Goal: Use online tool/utility: Utilize a website feature to perform a specific function

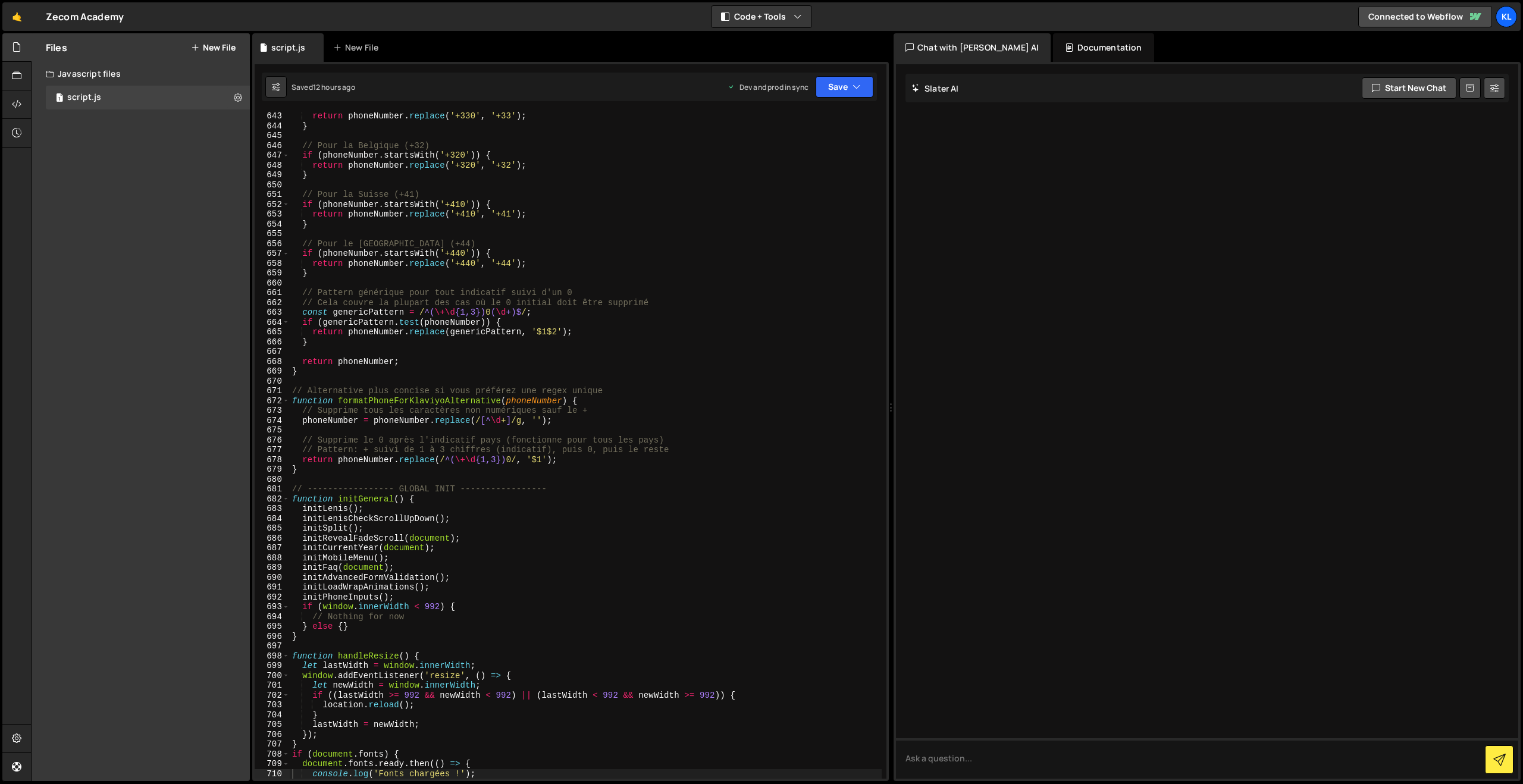
scroll to position [6300, 0]
click at [495, 253] on div "return phoneNumber . replace ( '+330' , '+33' ) ; } // Pour la Belgique (+32) i…" at bounding box center [586, 454] width 592 height 686
type textarea "}"
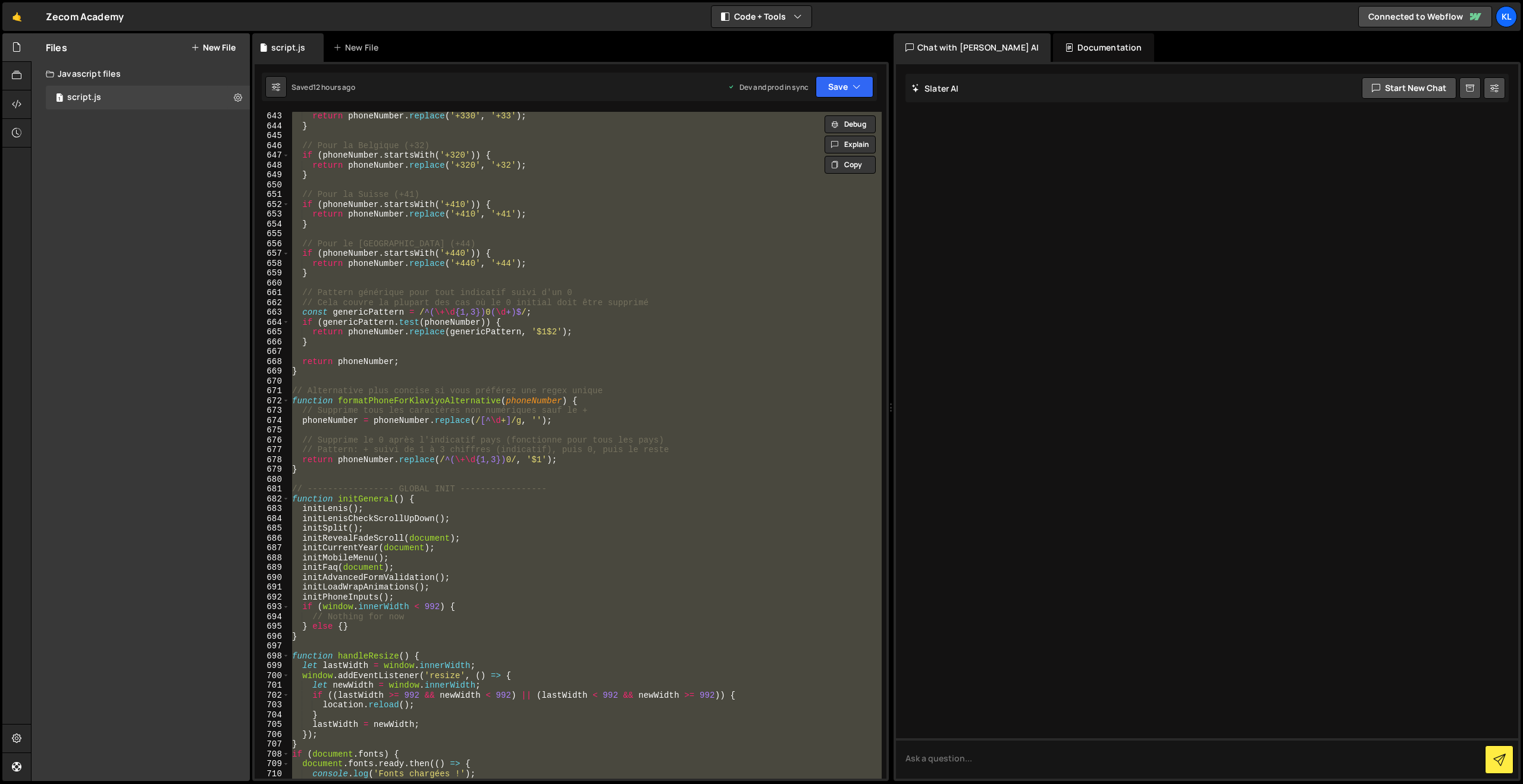
paste textarea
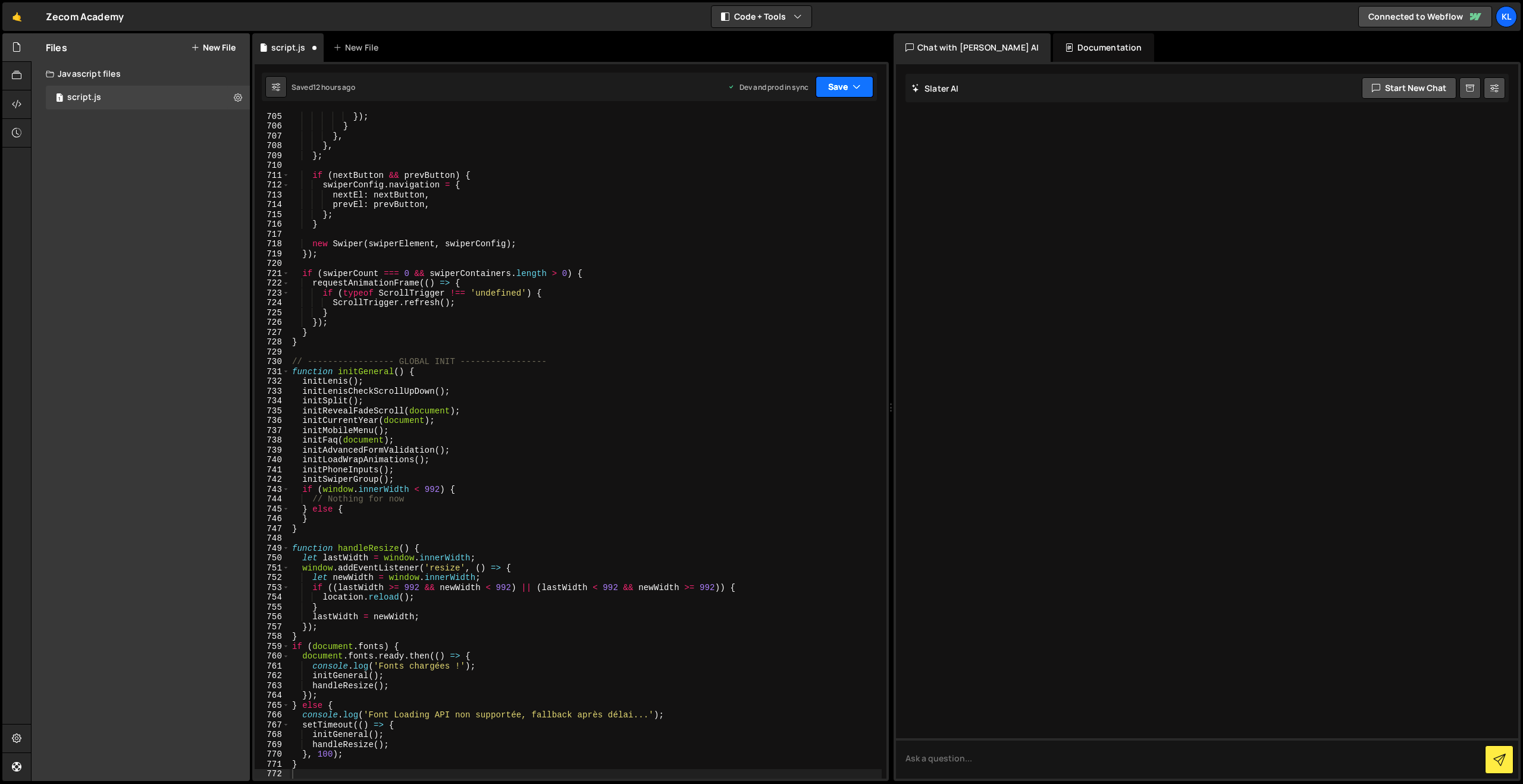
click at [832, 90] on button "Save" at bounding box center [844, 86] width 58 height 21
click at [792, 163] on div "12 hours ago" at bounding box center [784, 167] width 43 height 10
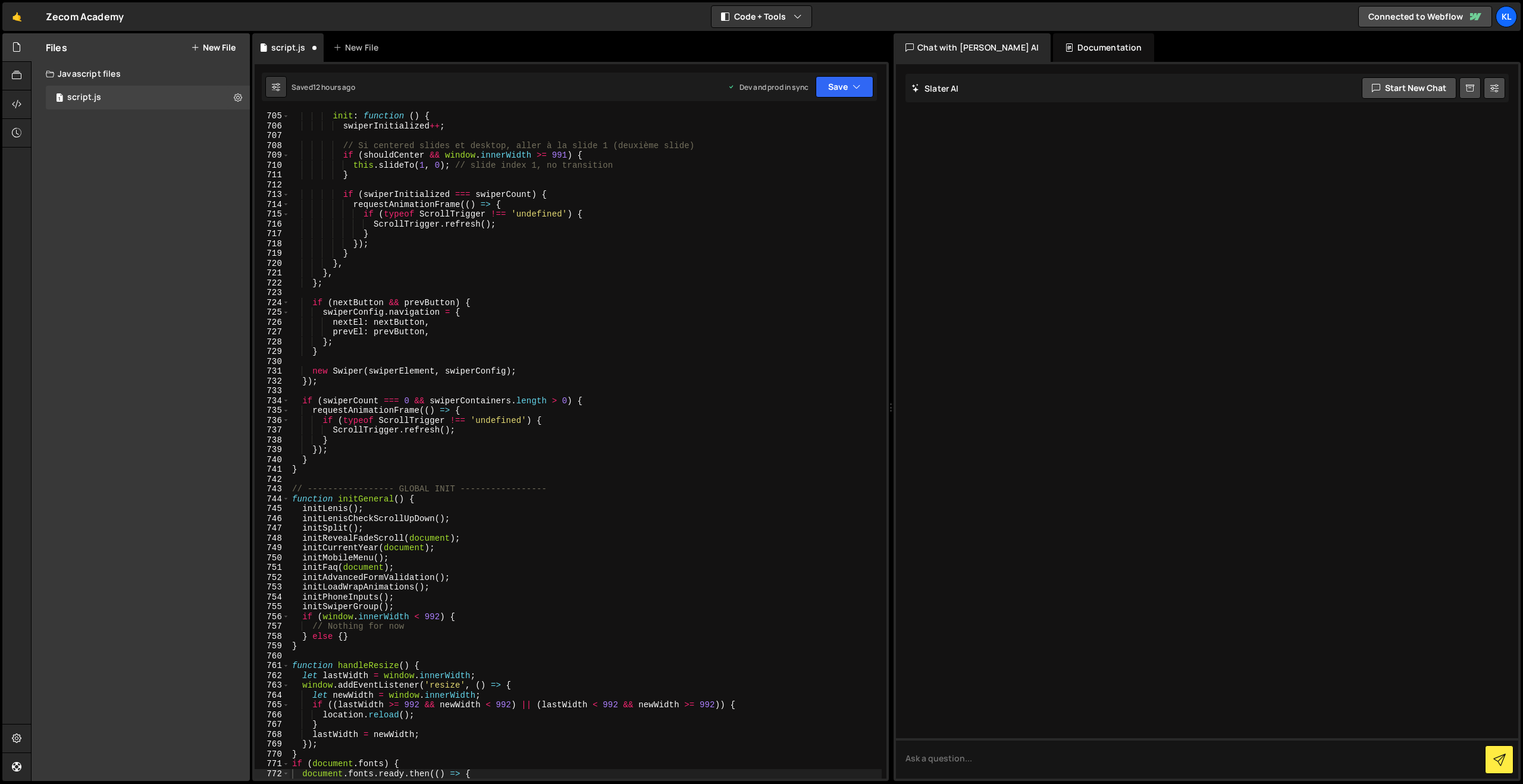
scroll to position [6909, 0]
click at [419, 190] on div "init : function ( ) { swiperInitialized ++ ; // Si centered slides et desktop, …" at bounding box center [586, 454] width 592 height 686
type textarea "}"
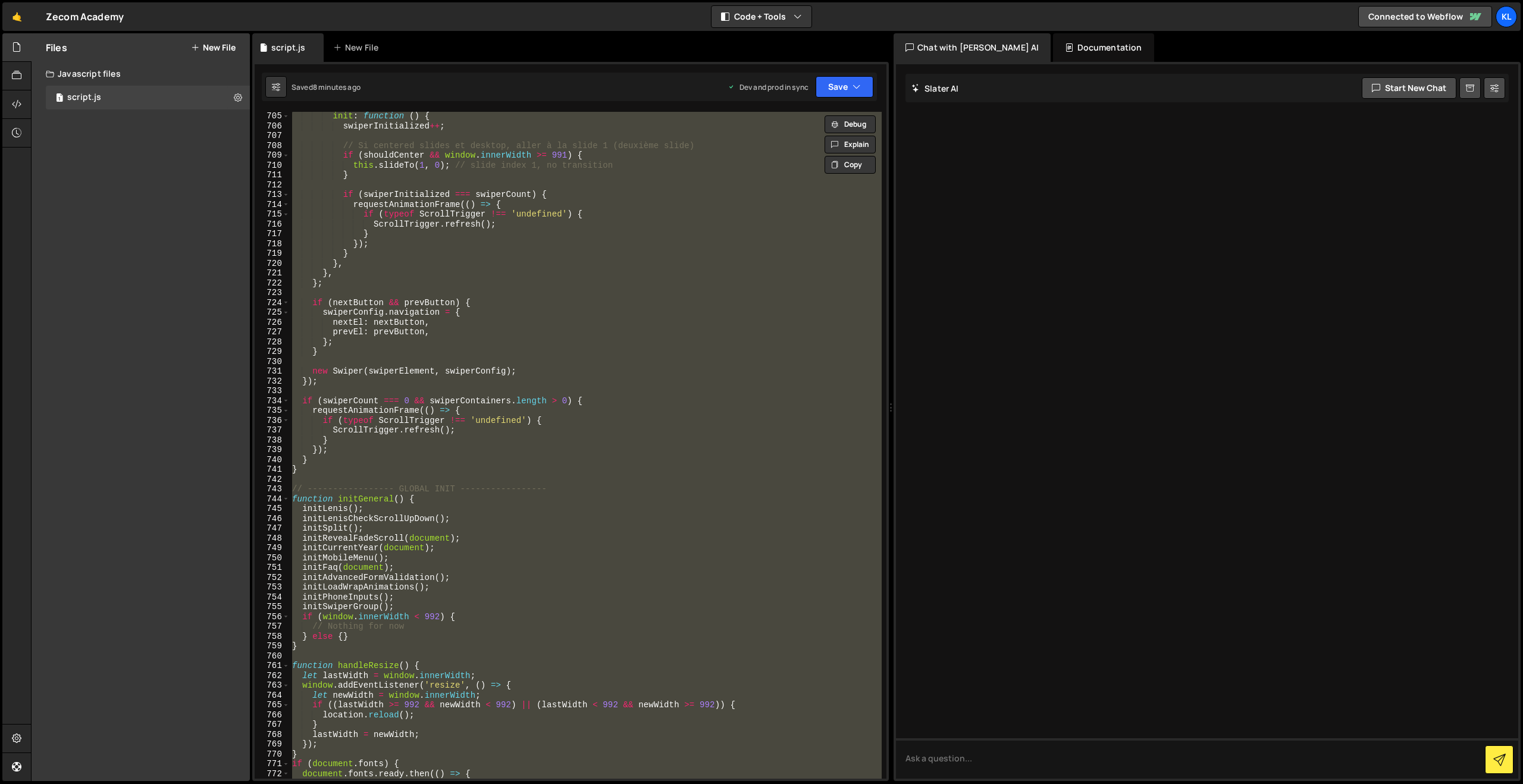
paste textarea
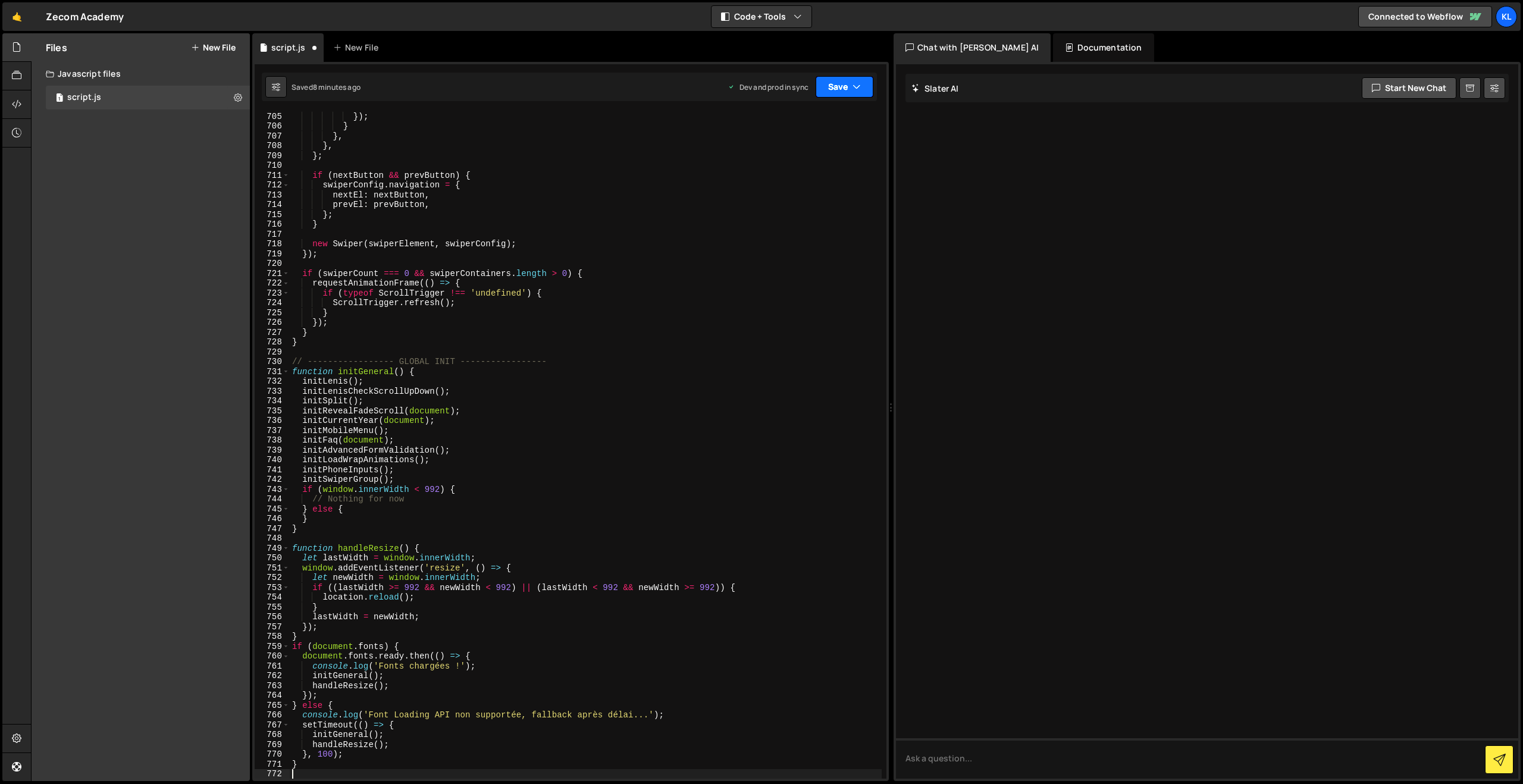
click at [849, 78] on button "Save" at bounding box center [844, 86] width 58 height 21
click at [757, 173] on div "Saved 8 minutes ago" at bounding box center [804, 168] width 123 height 15
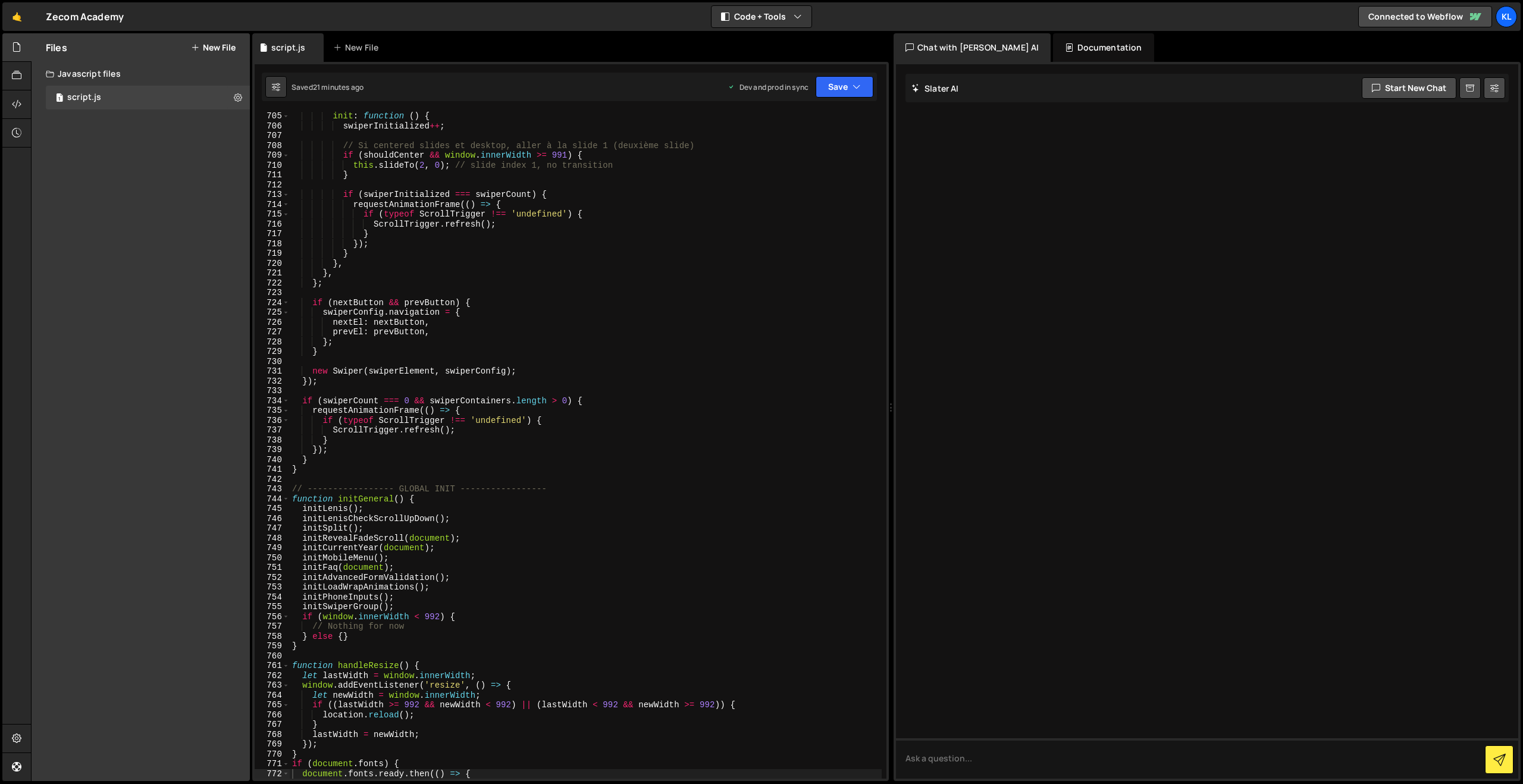
click at [590, 271] on div "init : function ( ) { swiperInitialized ++ ; // Si centered slides et desktop, …" at bounding box center [586, 454] width 592 height 686
type textarea "}"
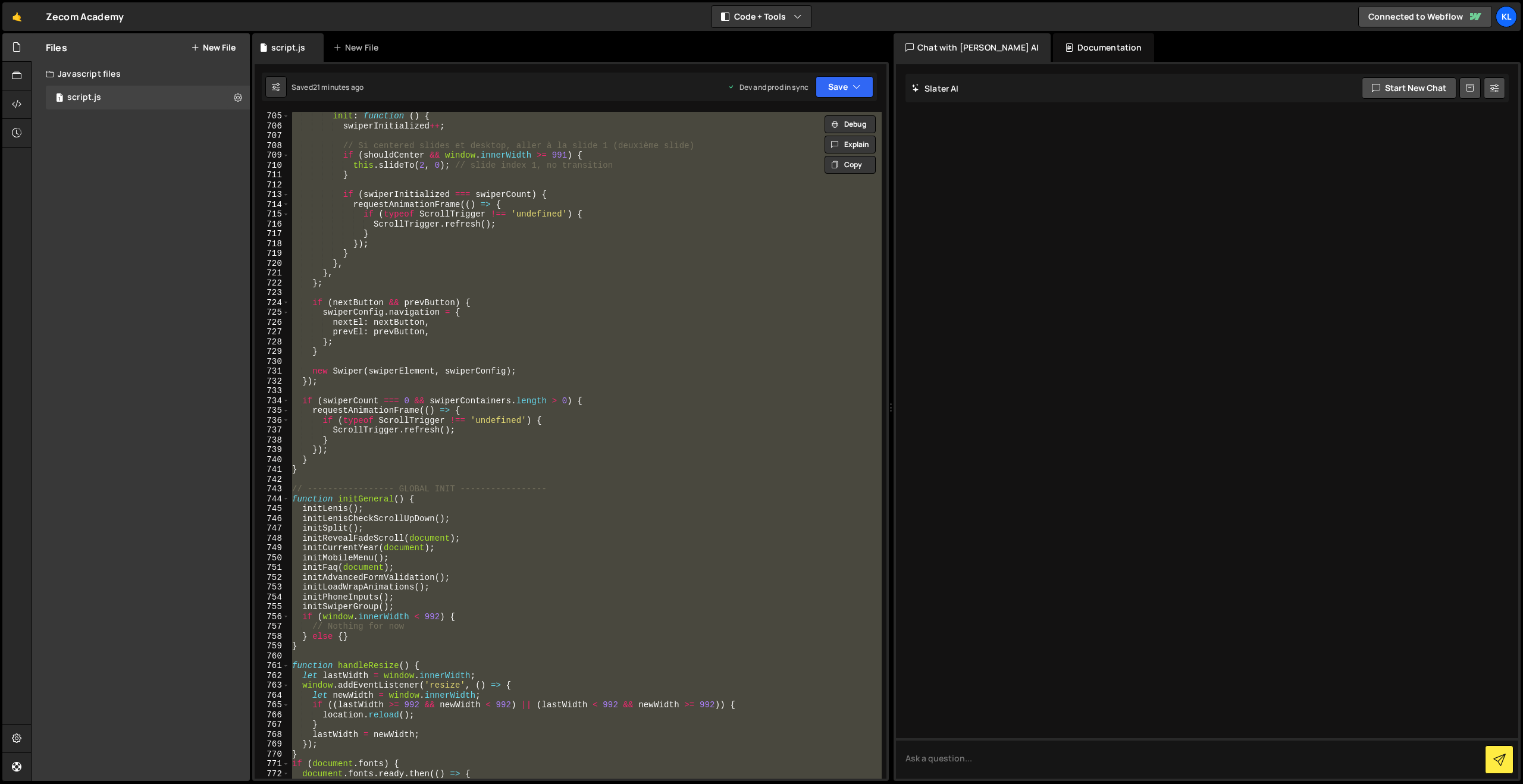
paste textarea
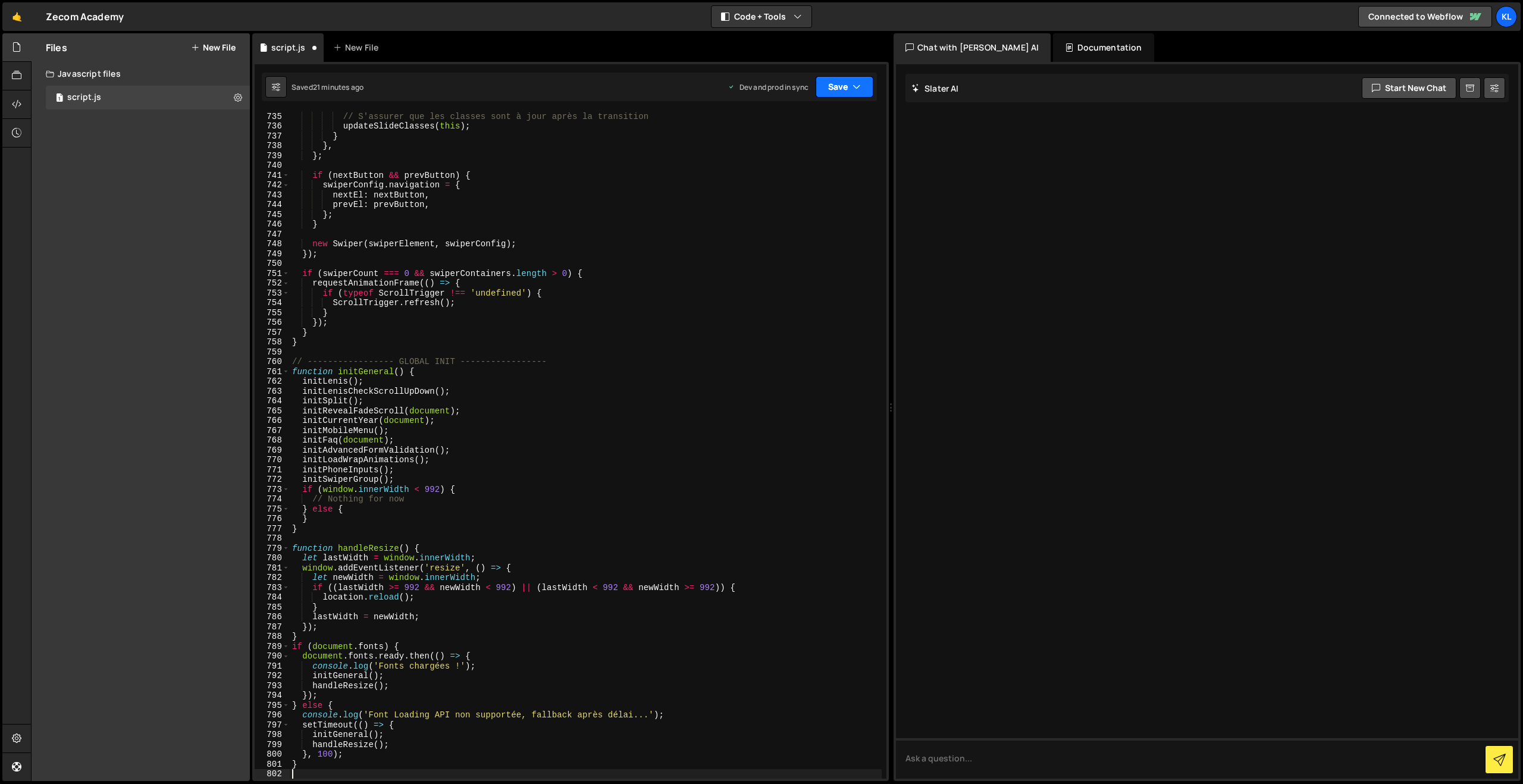
drag, startPoint x: 842, startPoint y: 77, endPoint x: 837, endPoint y: 83, distance: 7.8
click at [842, 78] on button "Save" at bounding box center [844, 86] width 58 height 21
click at [786, 161] on div "Saved 21 minutes ago" at bounding box center [804, 168] width 123 height 15
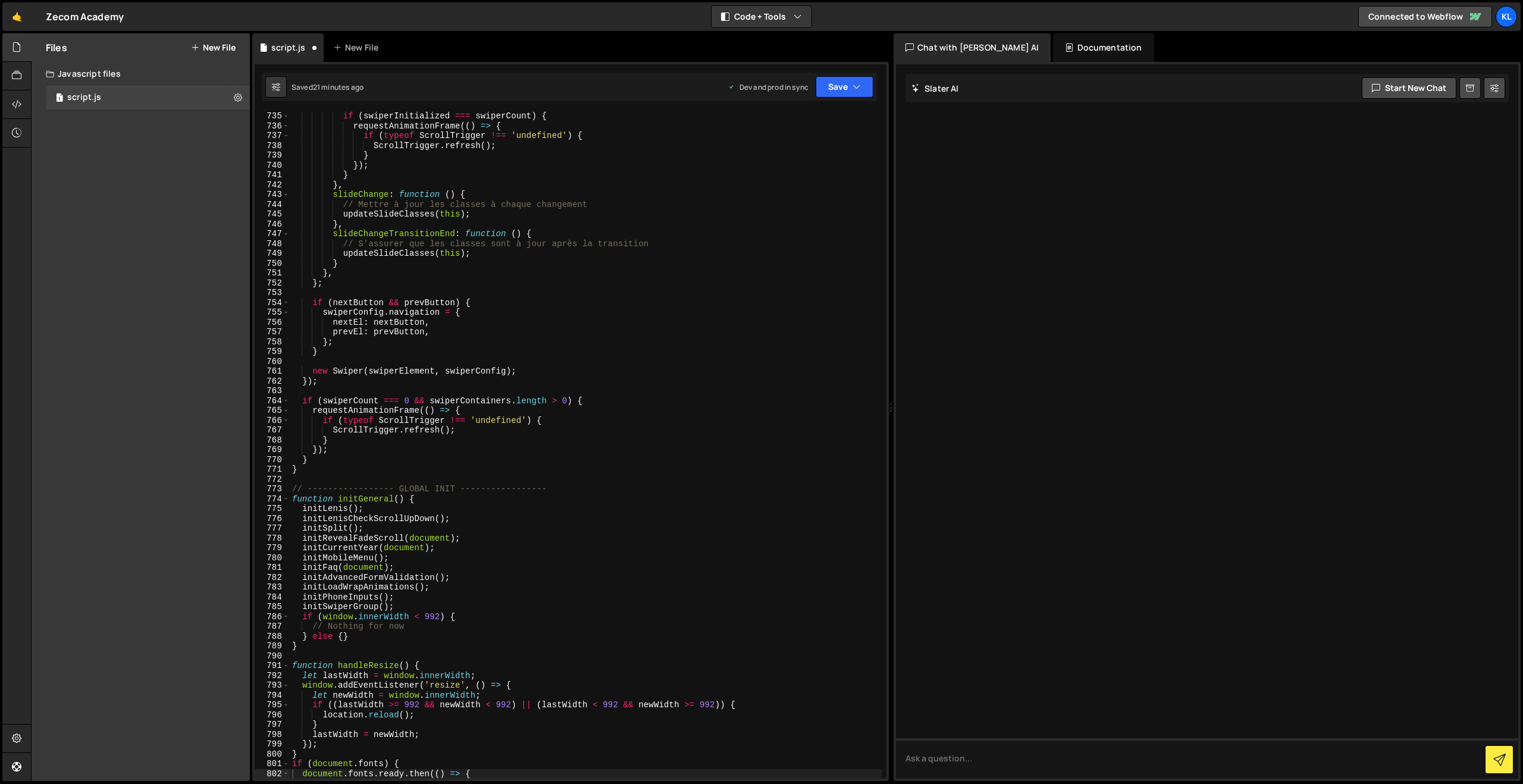
scroll to position [7203, 0]
